Goal: Information Seeking & Learning: Learn about a topic

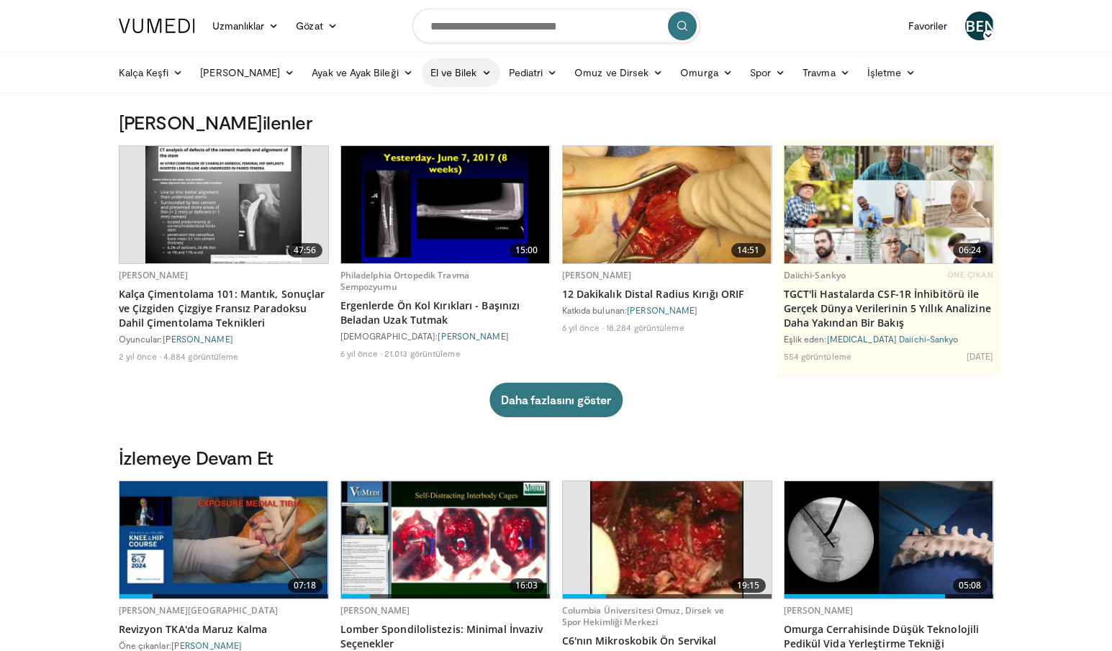
click at [481, 76] on icon at bounding box center [486, 73] width 10 height 10
click at [591, 78] on font "Omuz ve Dirsek" at bounding box center [611, 72] width 74 height 12
click at [561, 101] on link "Dirsek" at bounding box center [582, 106] width 171 height 23
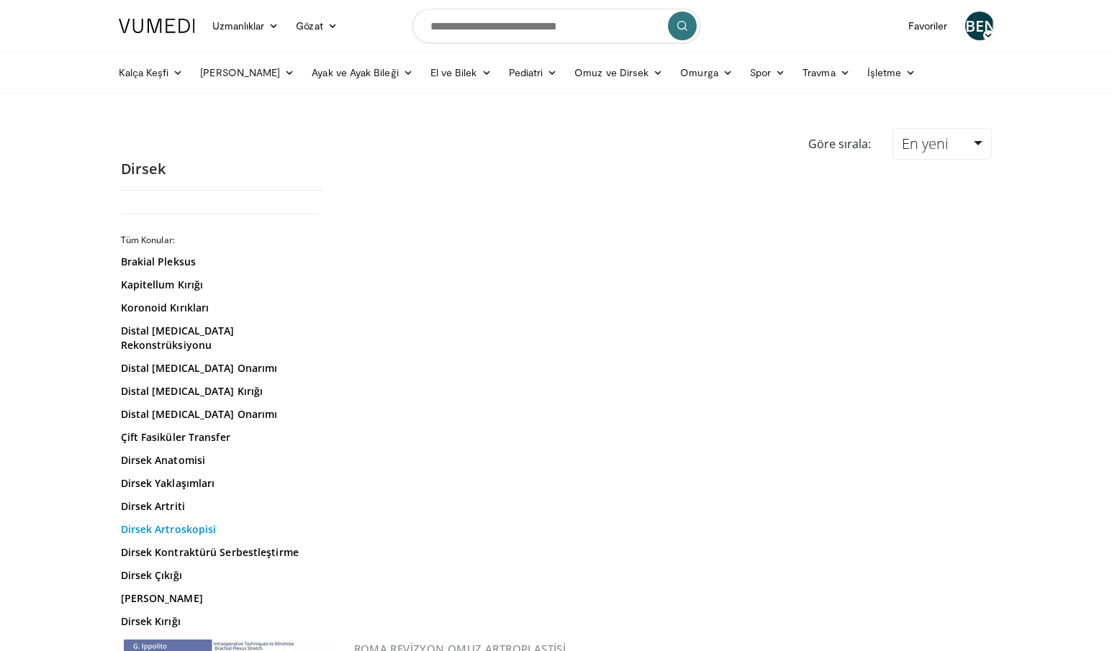
click at [195, 522] on font "Dirsek Artroskopisi" at bounding box center [169, 529] width 96 height 14
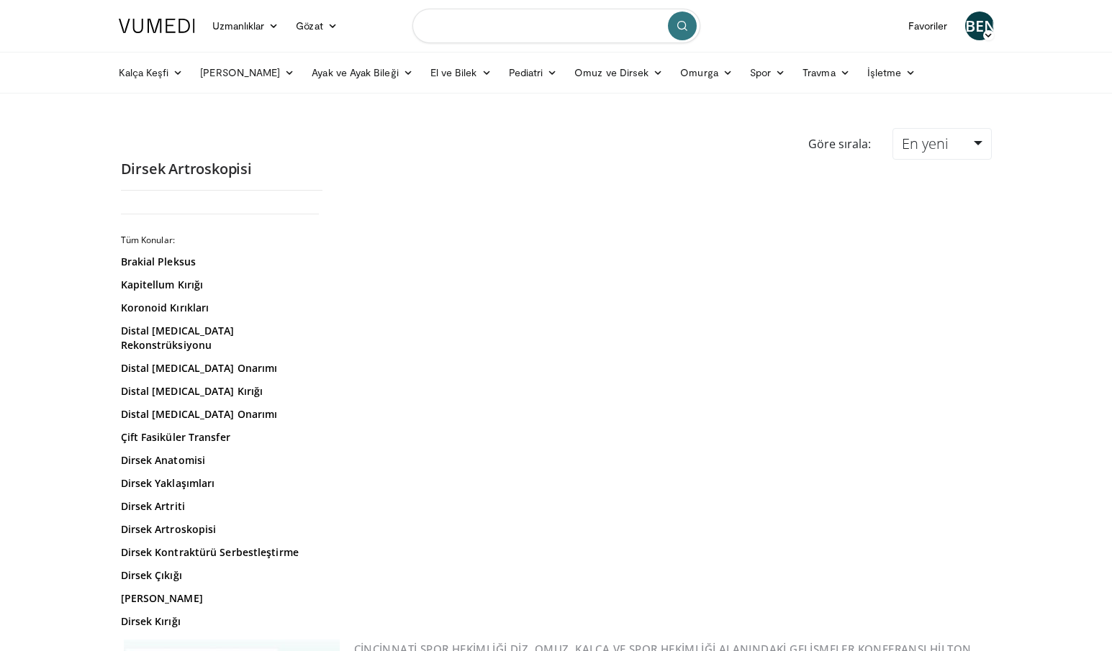
click at [581, 18] on input "Konuları, müdahaleleri arayın" at bounding box center [556, 26] width 288 height 35
type input "**********"
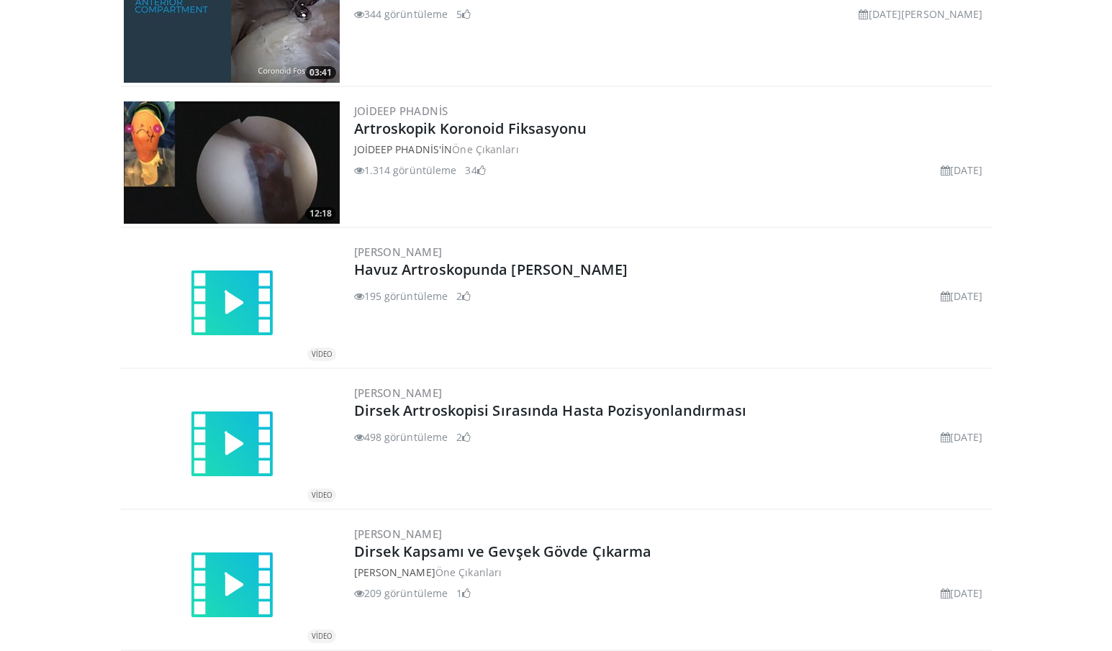
scroll to position [3080, 0]
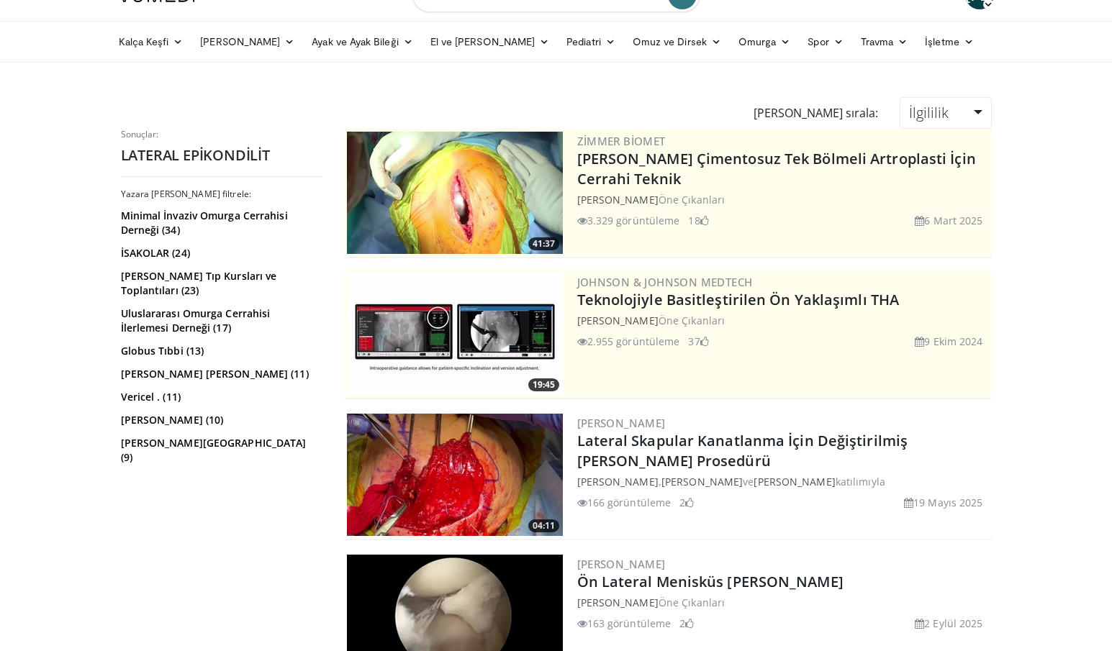
scroll to position [14, 0]
